Goal: Task Accomplishment & Management: Use online tool/utility

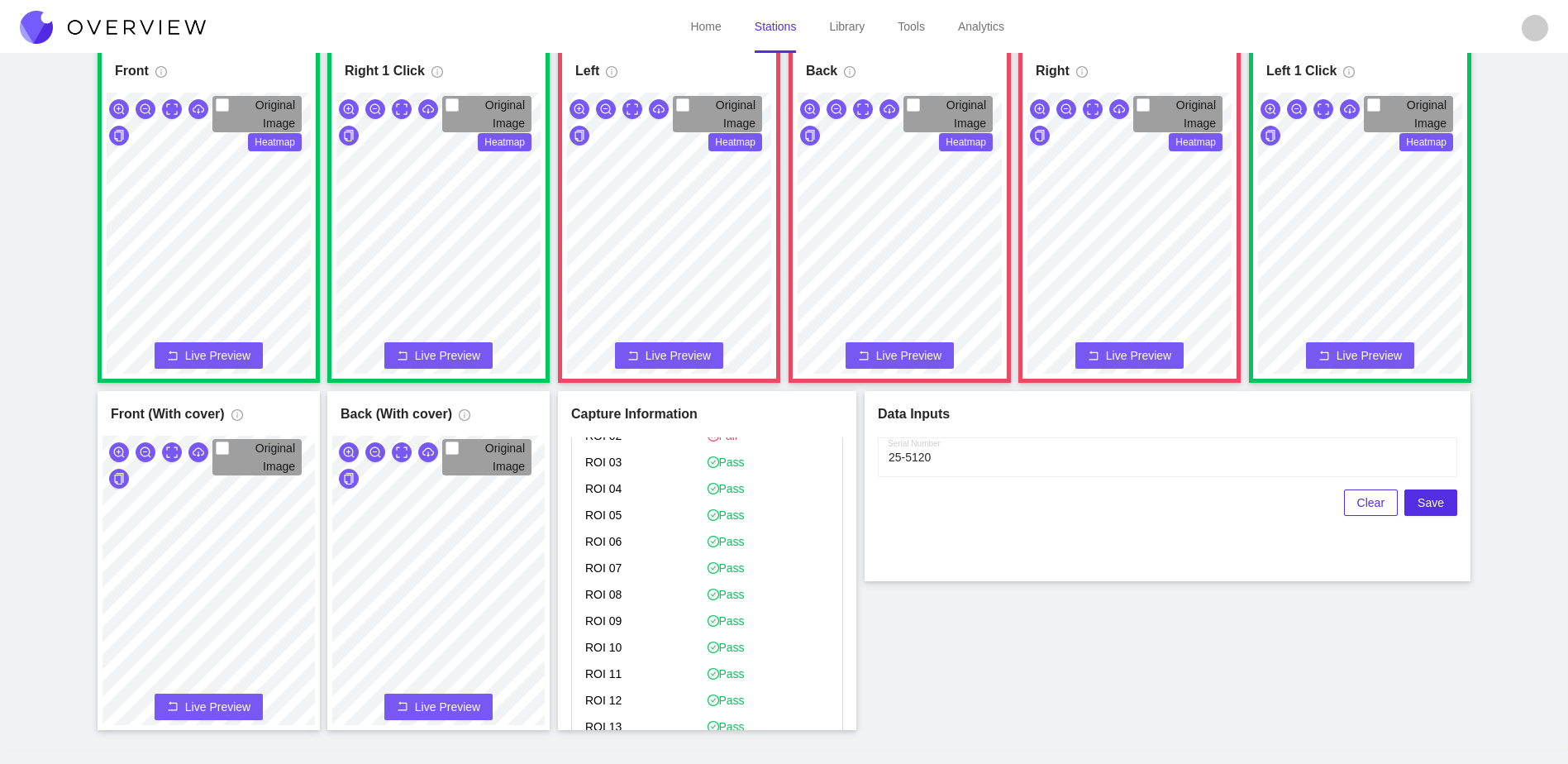
scroll to position [1901, 0]
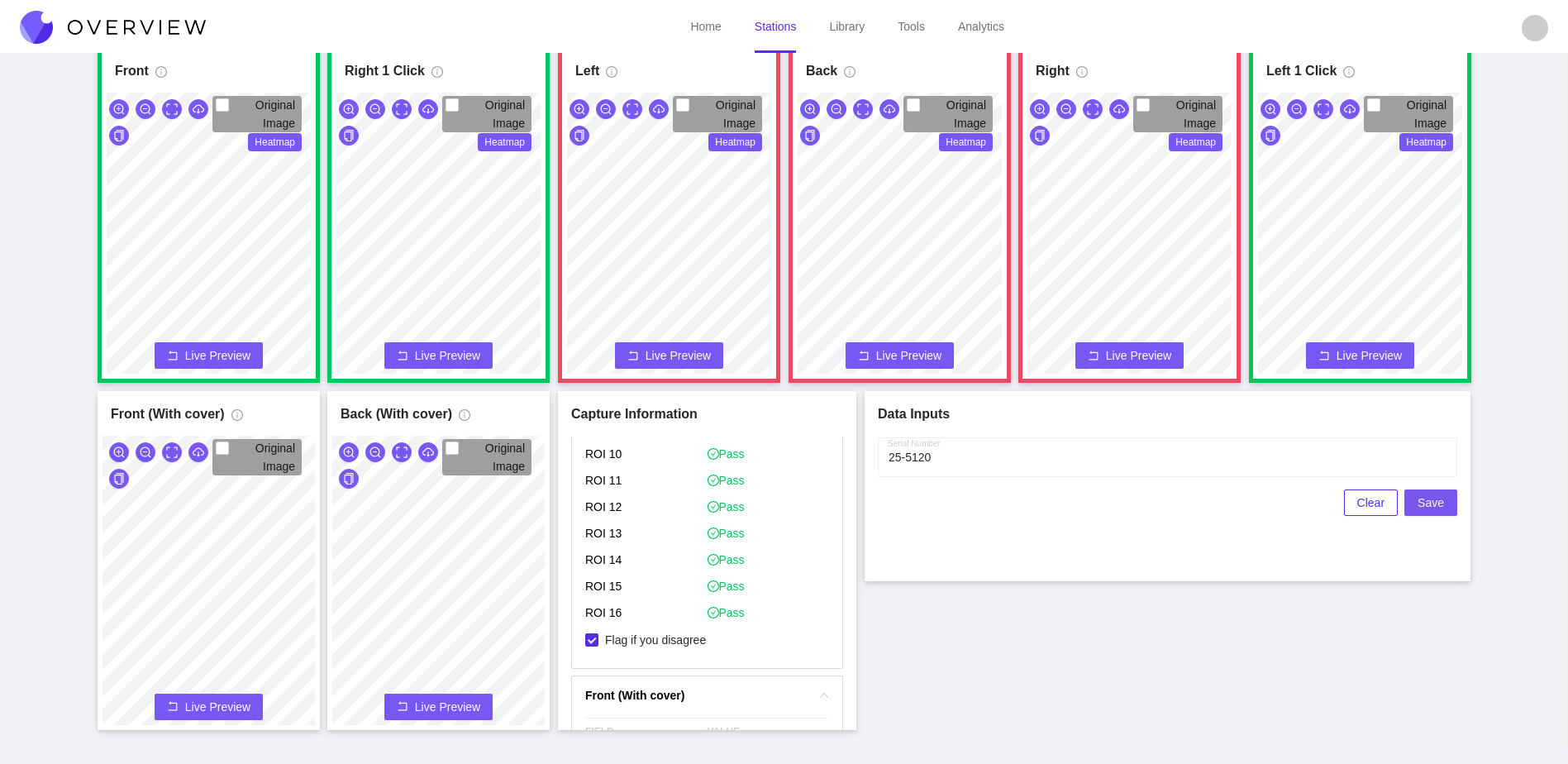
click at [1444, 508] on button "Save" at bounding box center [1431, 502] width 53 height 27
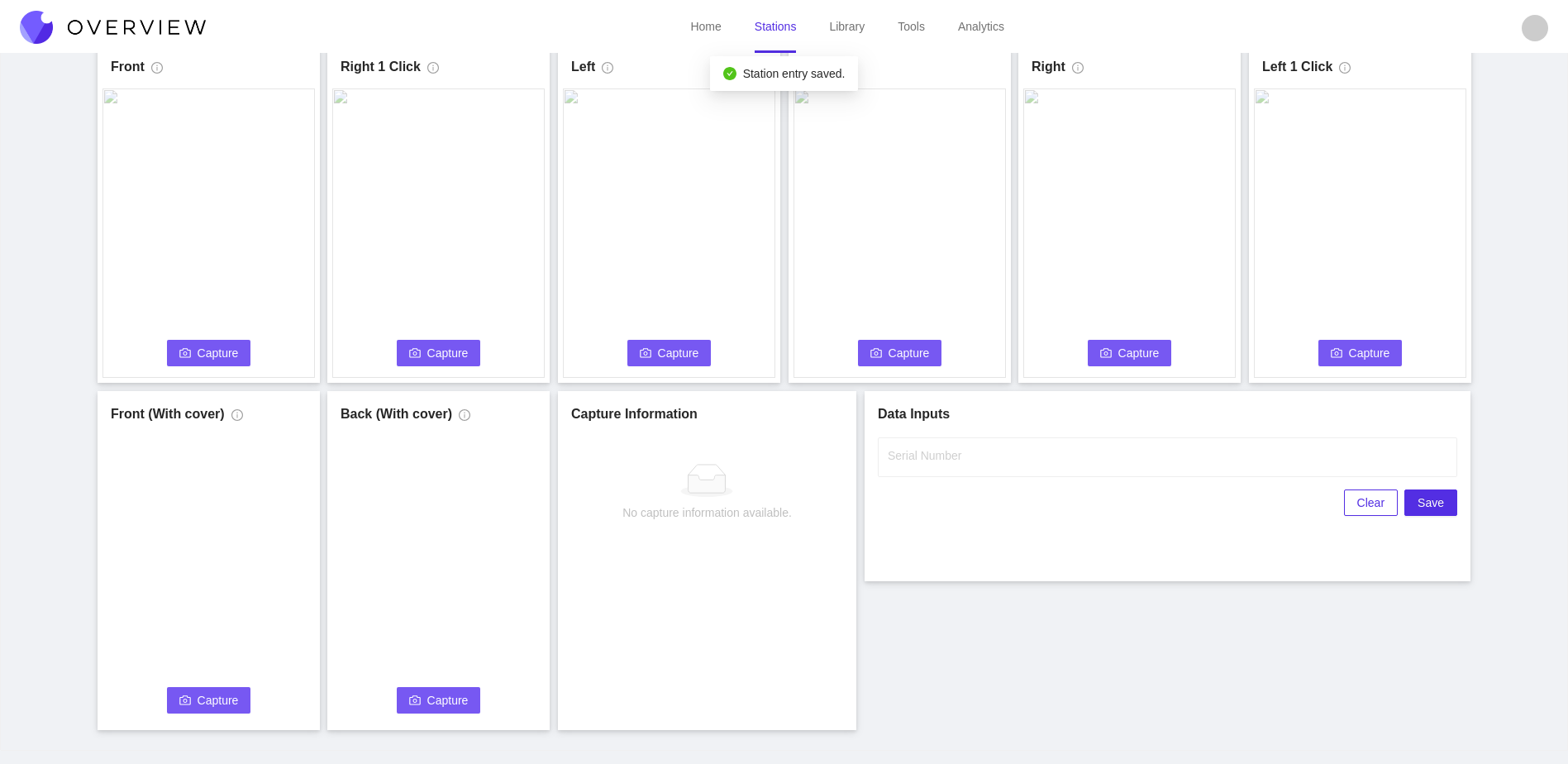
scroll to position [0, 0]
click at [214, 357] on span "Capture" at bounding box center [218, 353] width 41 height 19
click at [948, 459] on label "Serial Number" at bounding box center [924, 455] width 74 height 17
click at [948, 459] on input "Serial Number" at bounding box center [1167, 457] width 579 height 39
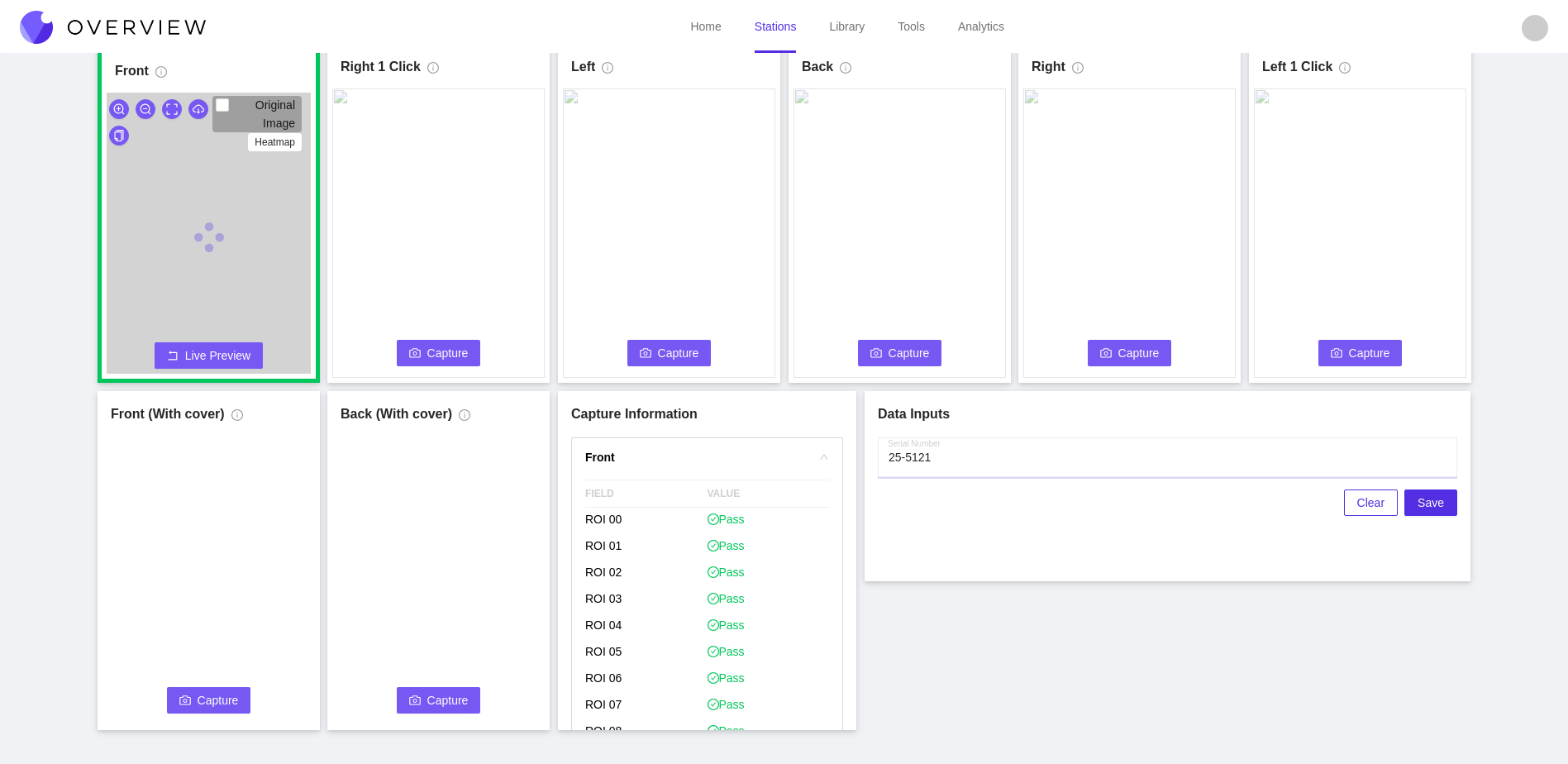
type input "25-5121"
click at [993, 617] on div "Front Original Image Heatmap Capture Connecting... Please wait for the camera t…" at bounding box center [784, 387] width 1527 height 686
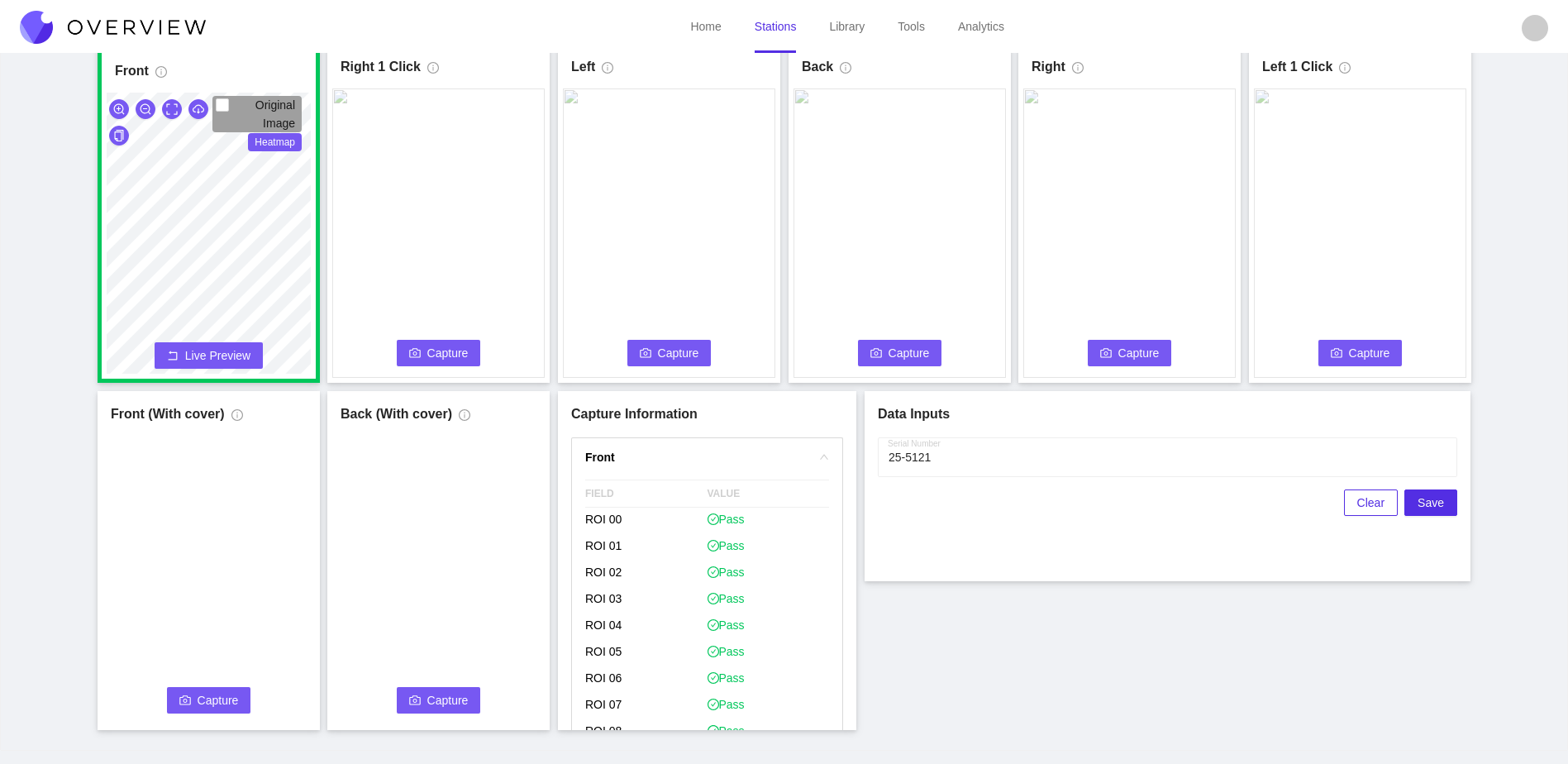
click at [448, 350] on span "Capture" at bounding box center [448, 353] width 41 height 19
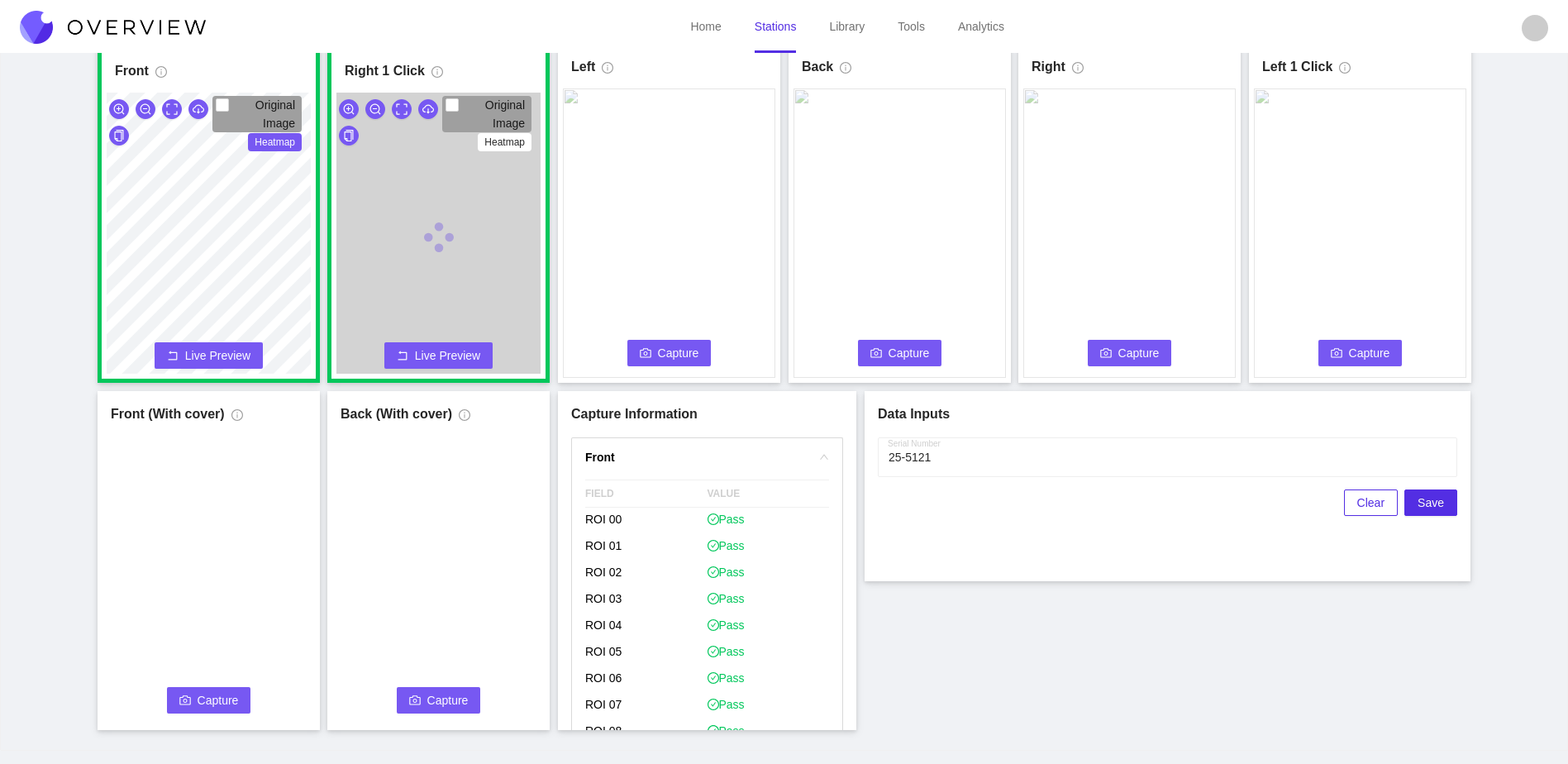
click at [683, 356] on span "Capture" at bounding box center [678, 353] width 41 height 19
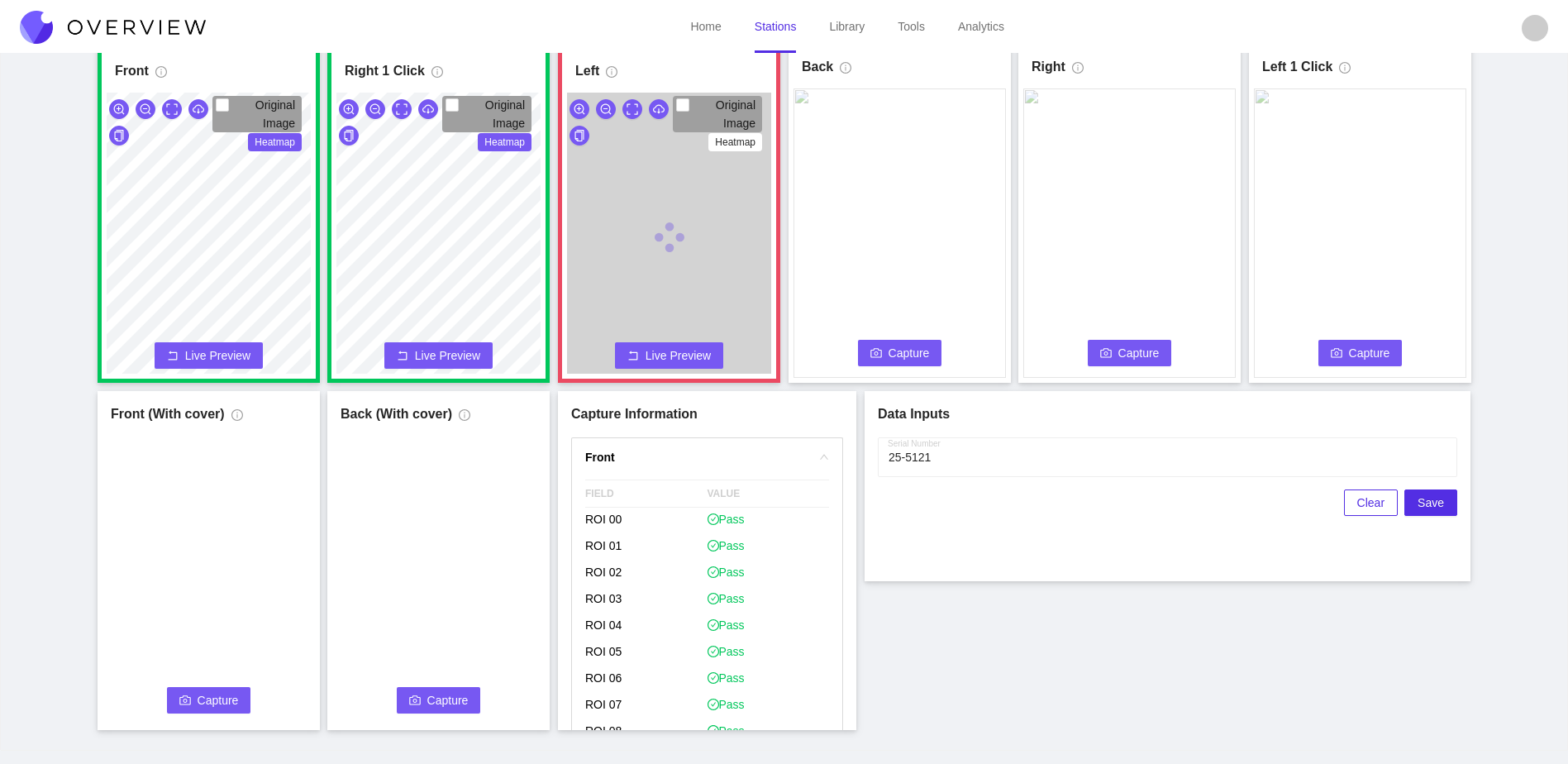
click at [881, 357] on icon "camera" at bounding box center [876, 352] width 12 height 9
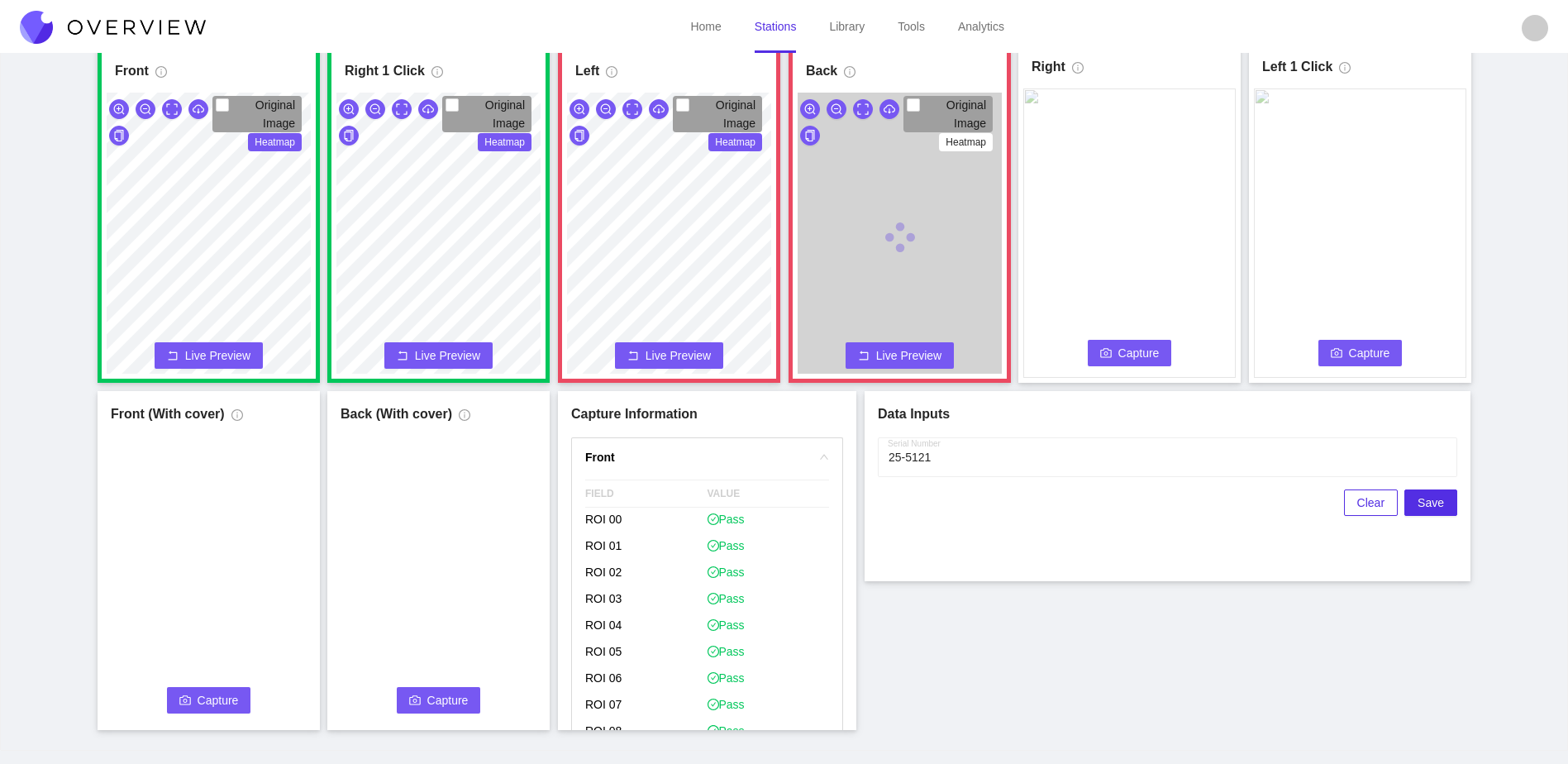
click at [1120, 352] on span "Capture" at bounding box center [1139, 353] width 41 height 19
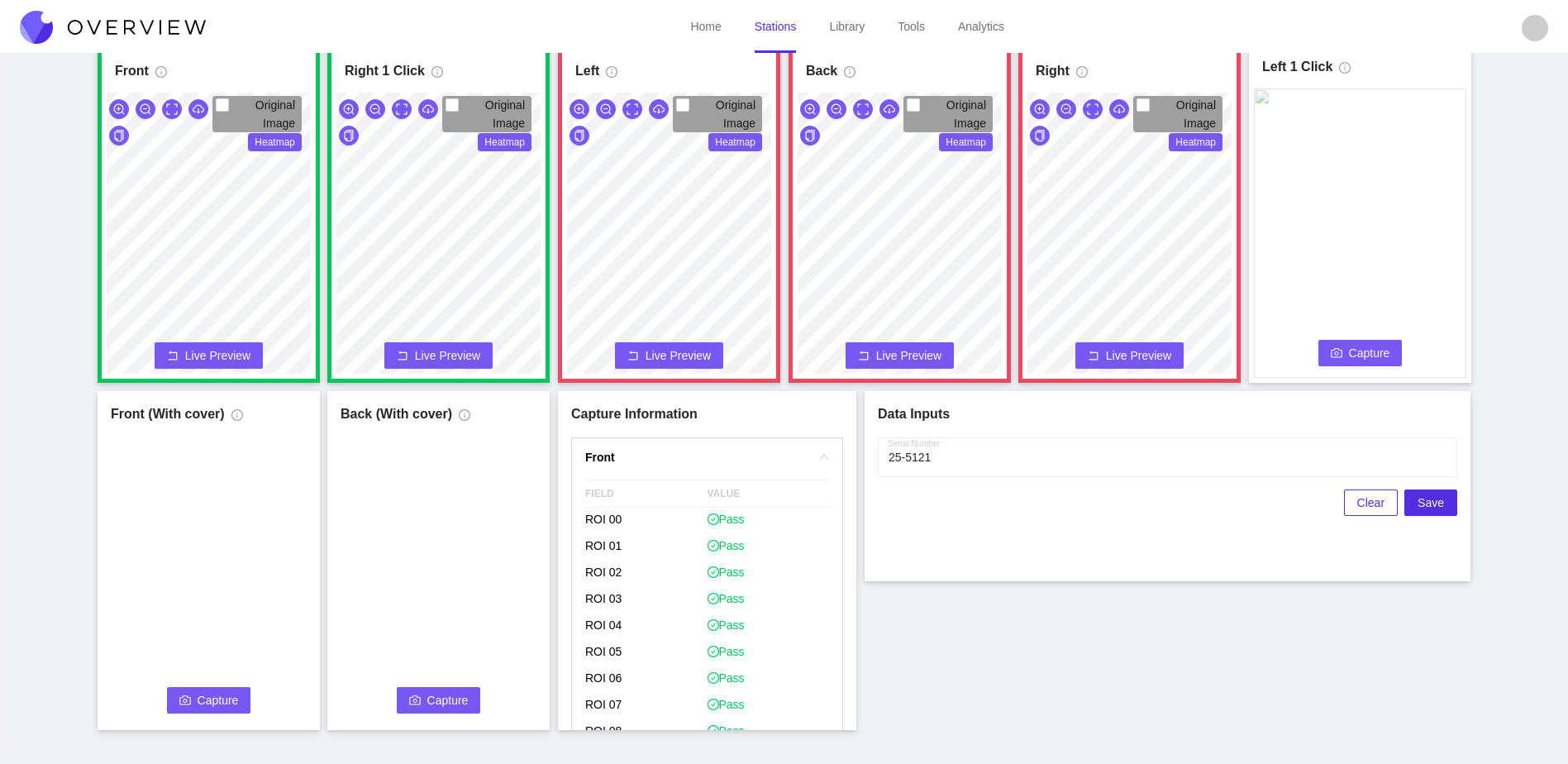
click at [1389, 357] on button "Capture" at bounding box center [1361, 353] width 84 height 27
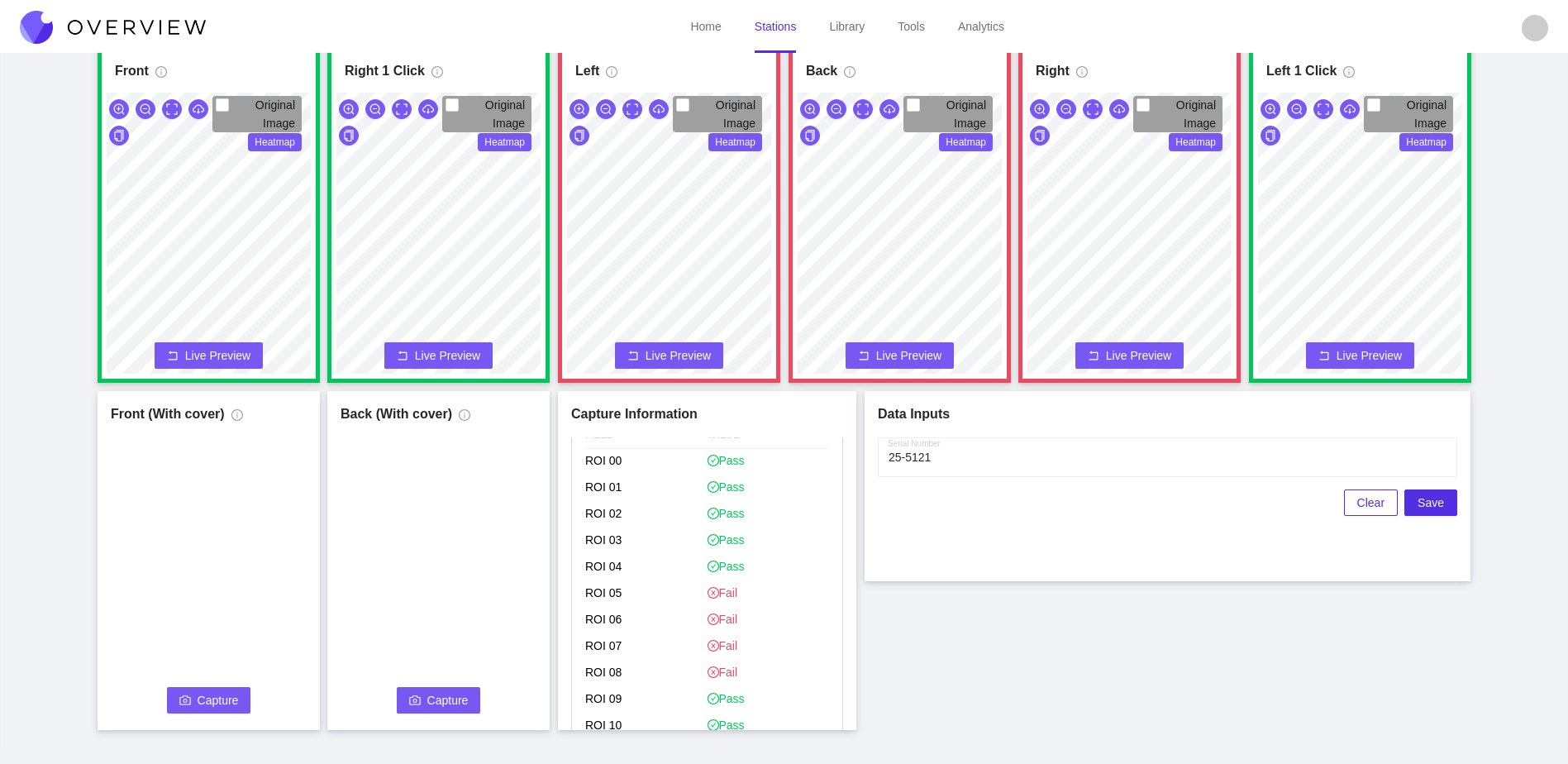
scroll to position [909, 0]
click at [676, 578] on span "Flag if you disagree" at bounding box center [655, 574] width 114 height 17
click at [598, 578] on input "Flag if you disagree" at bounding box center [591, 574] width 13 height 13
checkbox input "true"
click at [912, 62] on div "Back Original Image Heatmap Capture Connecting... Please wait for the camera to…" at bounding box center [899, 213] width 204 height 321
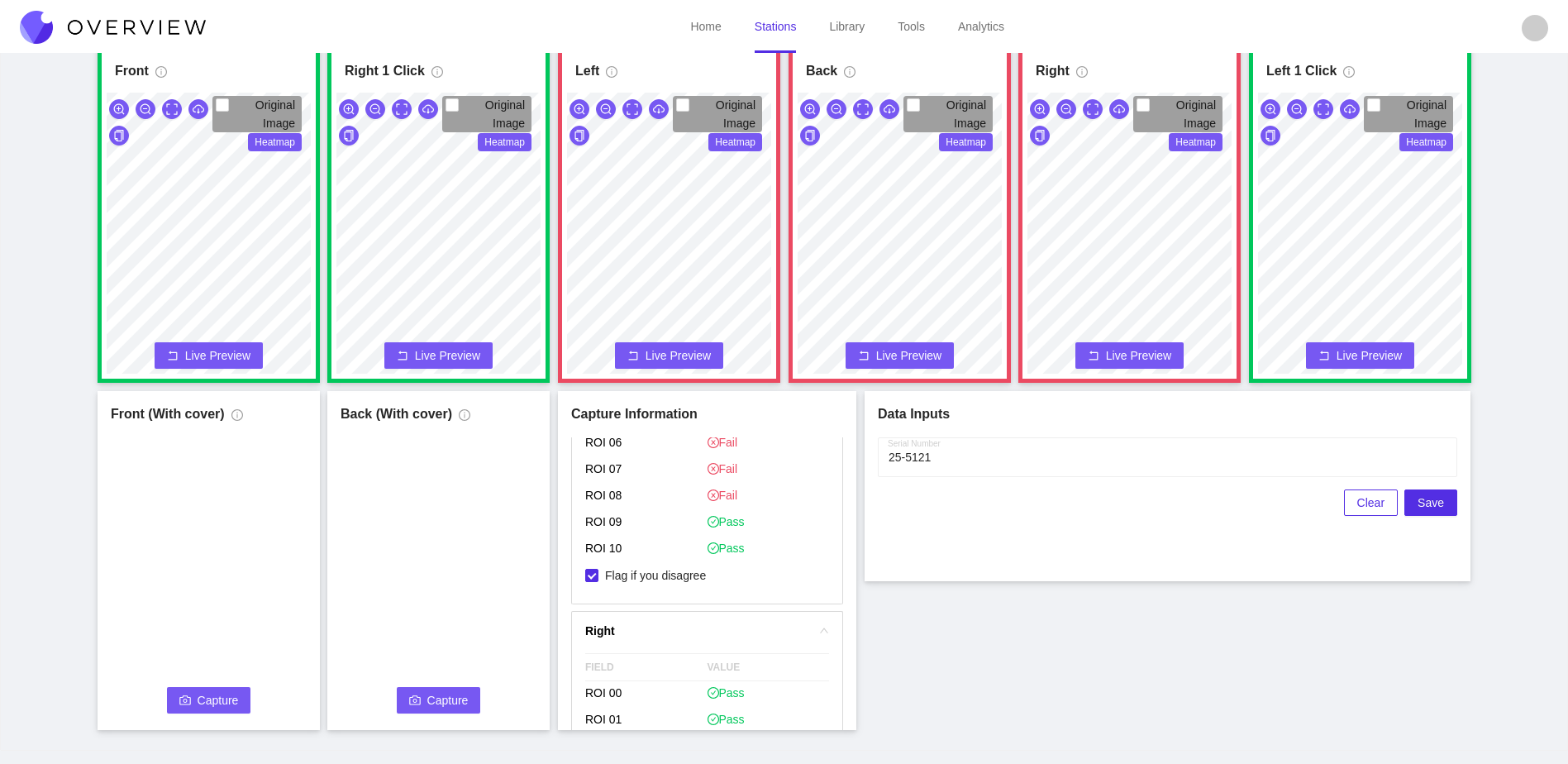
click at [1129, 106] on div "Original Image Heatmap" at bounding box center [1129, 237] width 212 height 290
click at [665, 646] on span "Flag if you disagree" at bounding box center [655, 650] width 114 height 17
click at [598, 646] on input "Flag if you disagree" at bounding box center [591, 650] width 13 height 13
checkbox input "true"
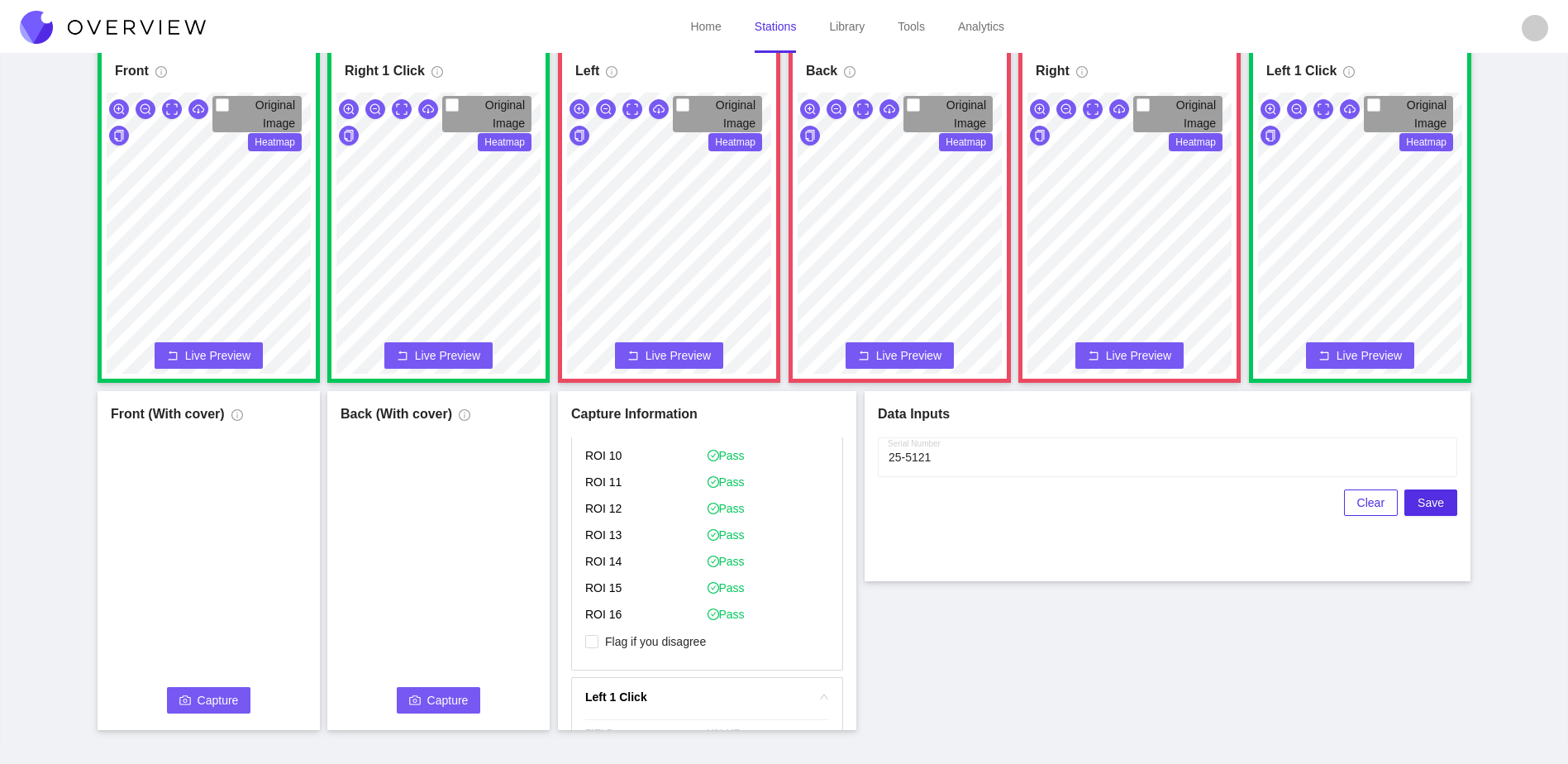
scroll to position [1901, 0]
click at [672, 633] on label "Flag if you disagree" at bounding box center [649, 639] width 128 height 18
click at [598, 633] on input "Flag if you disagree" at bounding box center [591, 639] width 13 height 13
drag, startPoint x: 669, startPoint y: 638, endPoint x: 681, endPoint y: 627, distance: 16.3
click at [669, 637] on span "Flag if you disagree" at bounding box center [655, 639] width 114 height 17
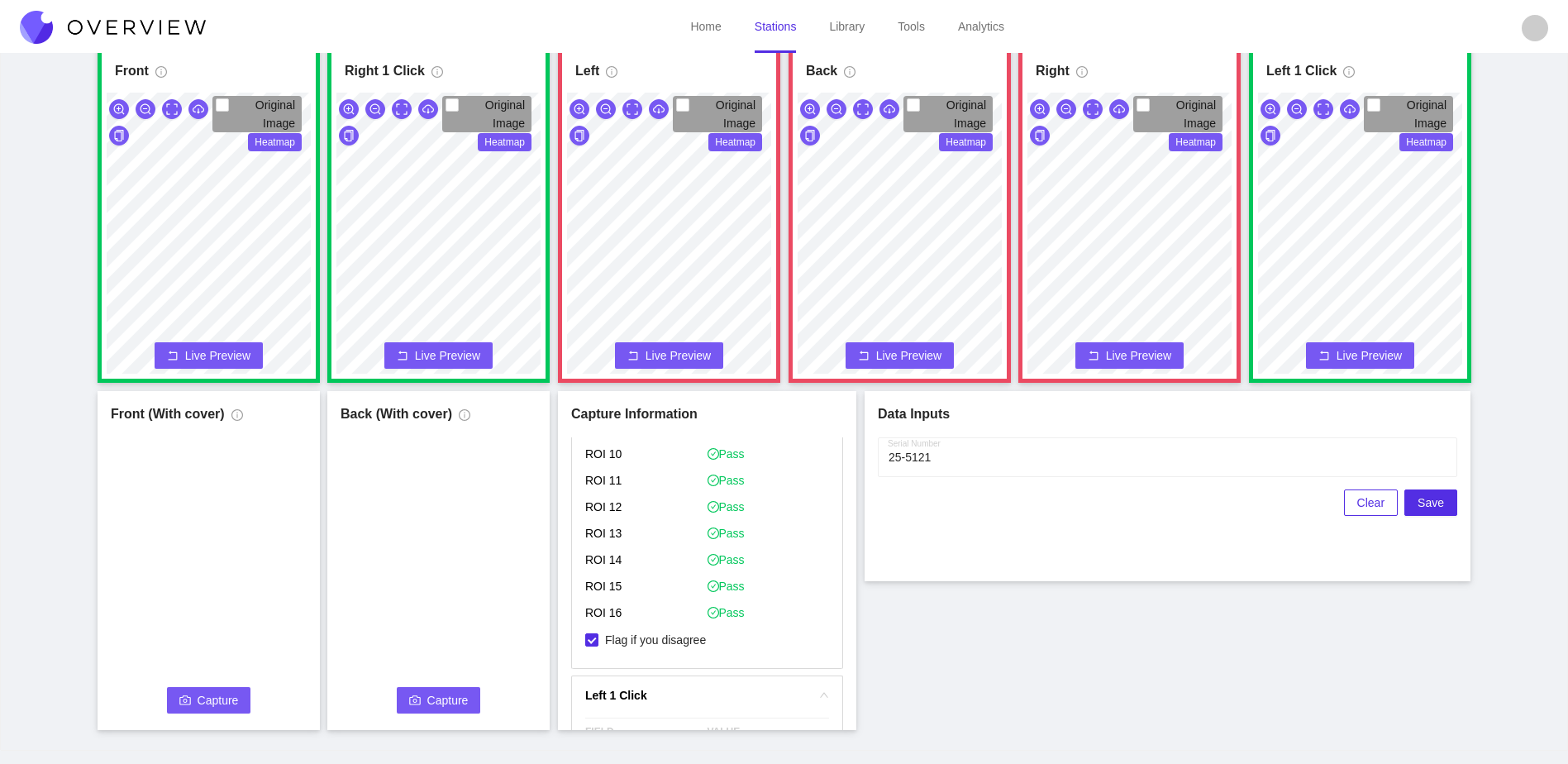
click at [598, 637] on input "Flag if you disagree" at bounding box center [591, 639] width 13 height 13
click at [676, 645] on span "Flag if you disagree" at bounding box center [655, 639] width 114 height 17
click at [598, 645] on input "Flag if you disagree" at bounding box center [591, 639] width 13 height 13
checkbox input "true"
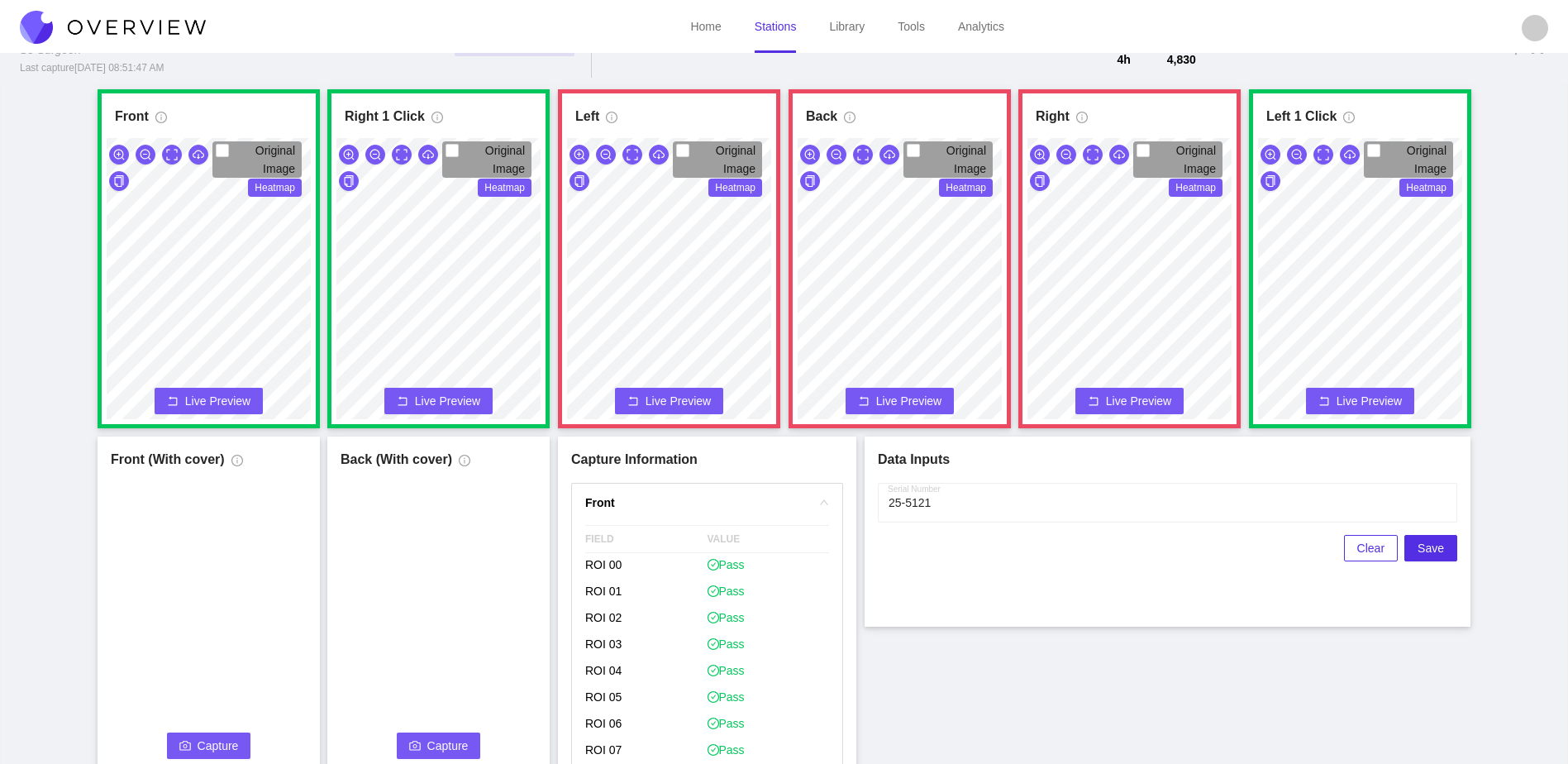
scroll to position [91, 0]
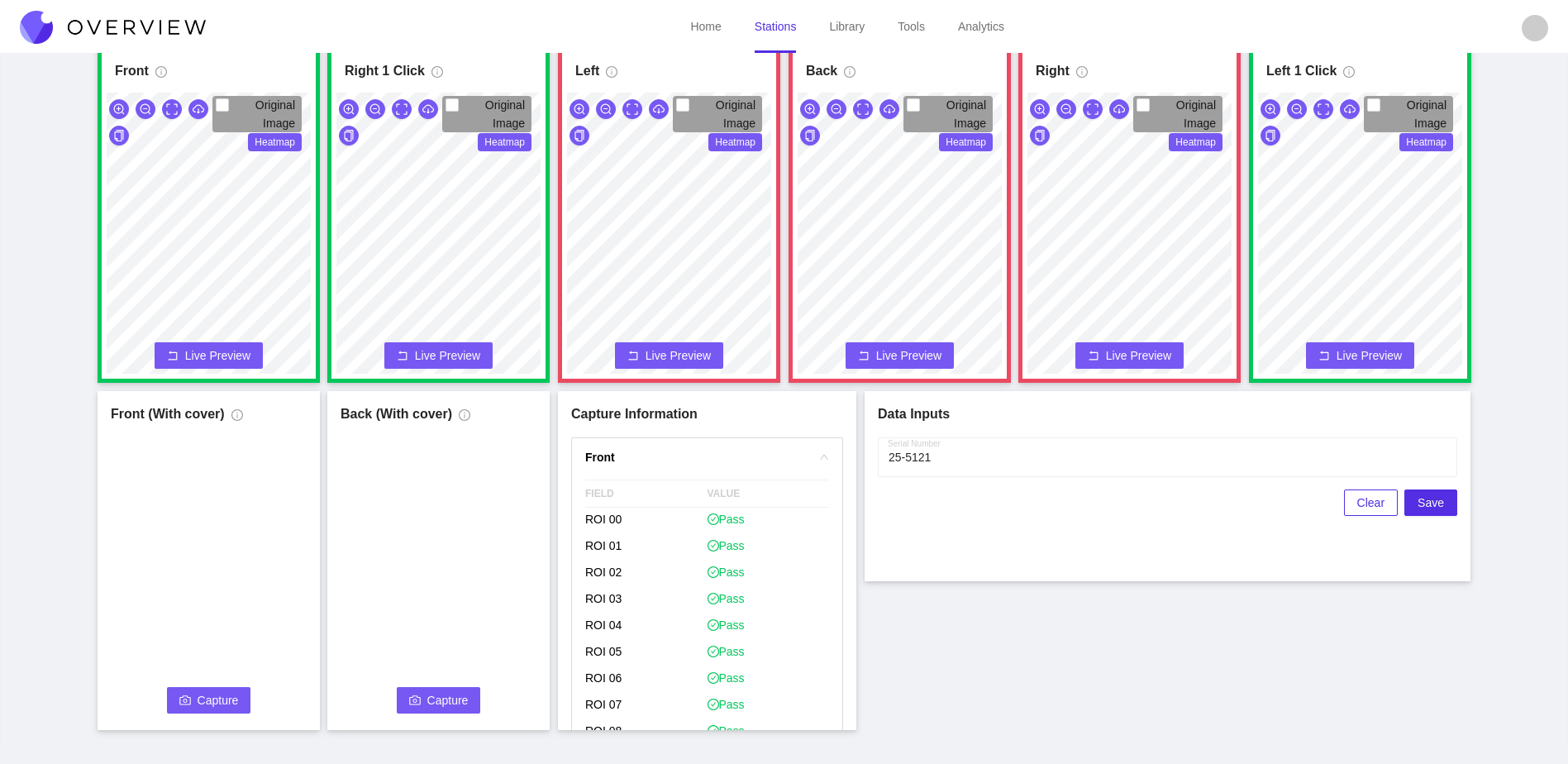
click at [191, 705] on button "Capture" at bounding box center [209, 700] width 84 height 27
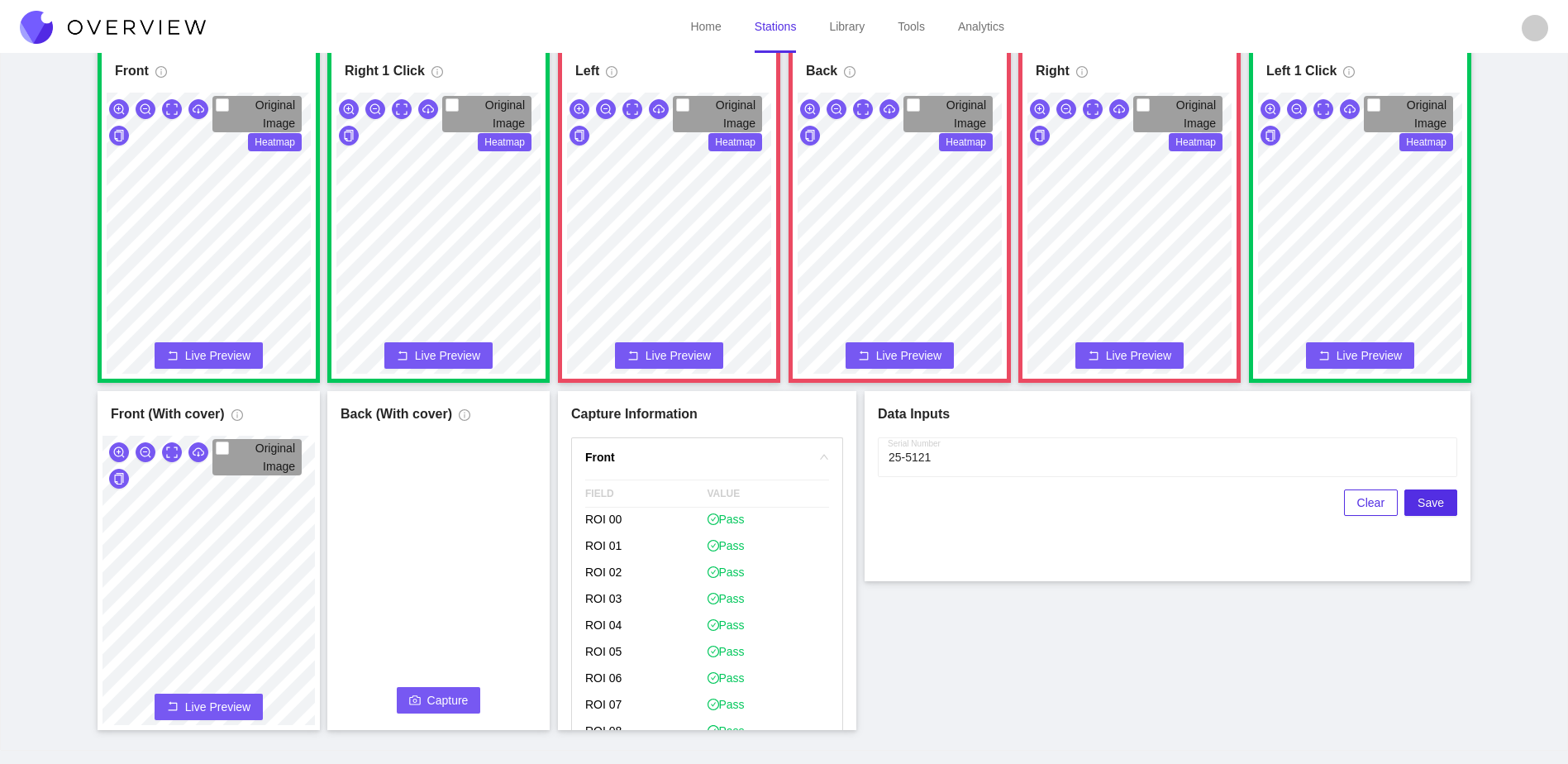
click at [444, 697] on span "Capture" at bounding box center [448, 700] width 41 height 19
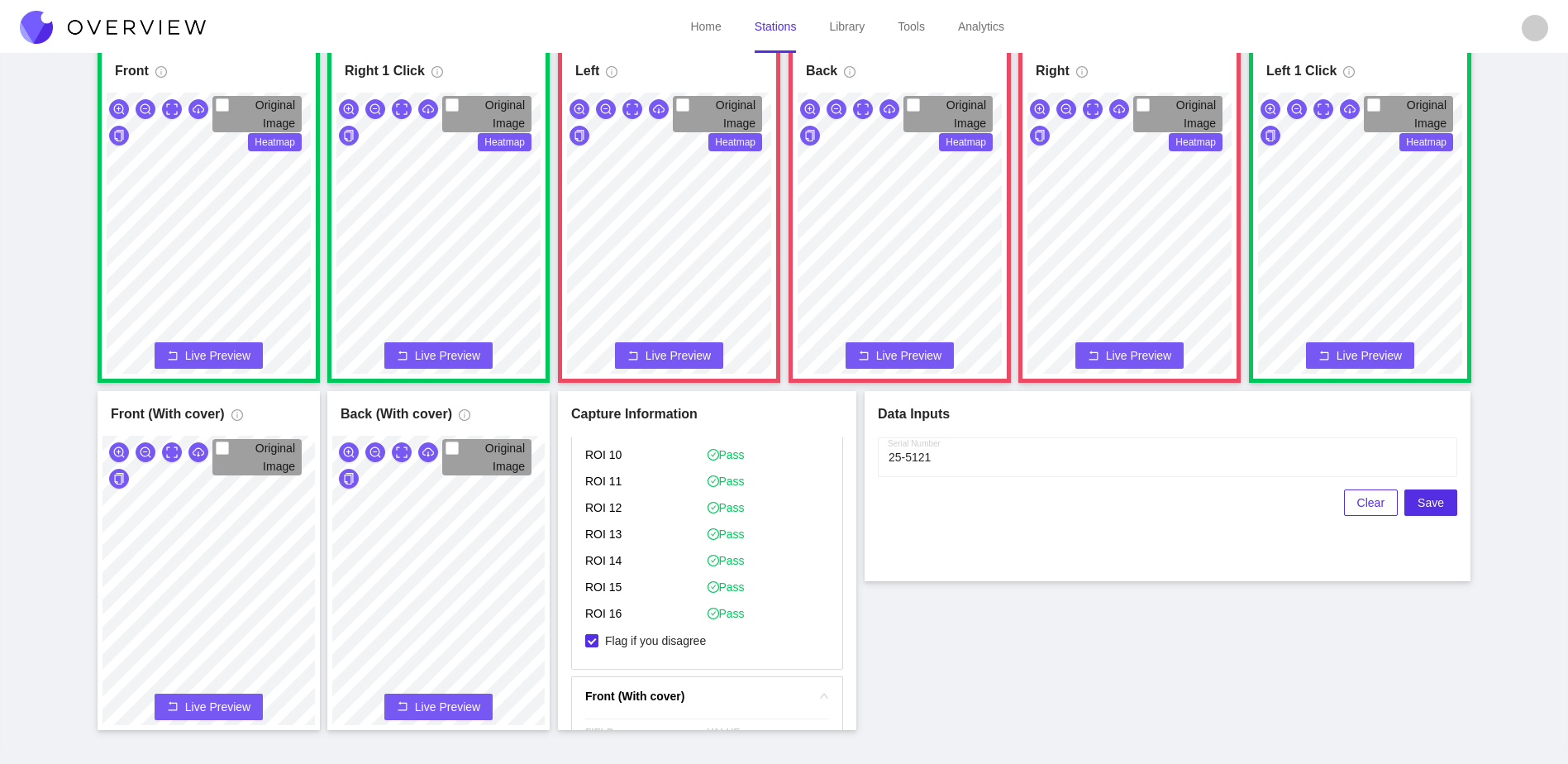
scroll to position [1901, 0]
click at [1428, 503] on span "Save" at bounding box center [1431, 503] width 27 height 19
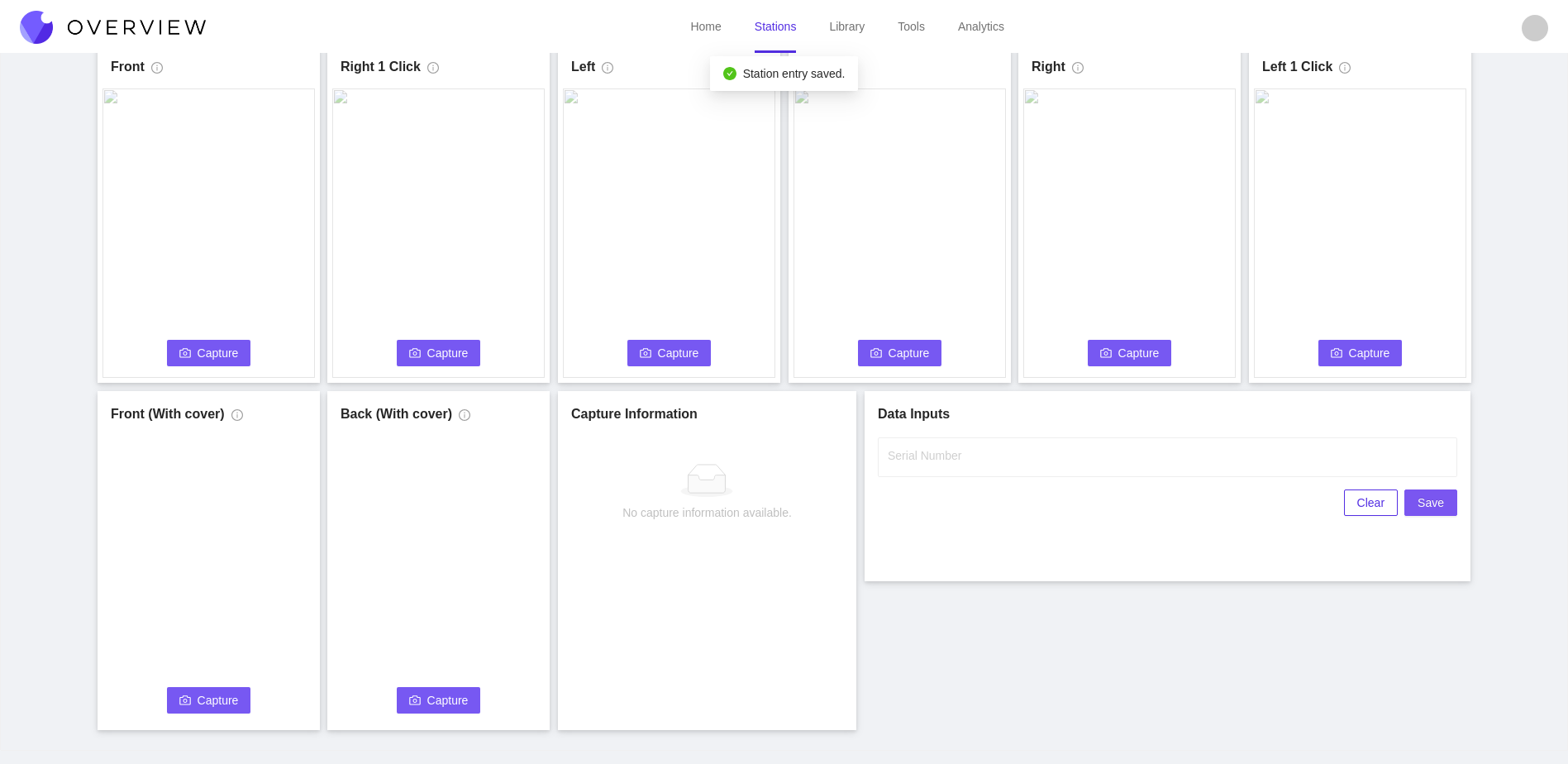
scroll to position [0, 0]
